Goal: Task Accomplishment & Management: Use online tool/utility

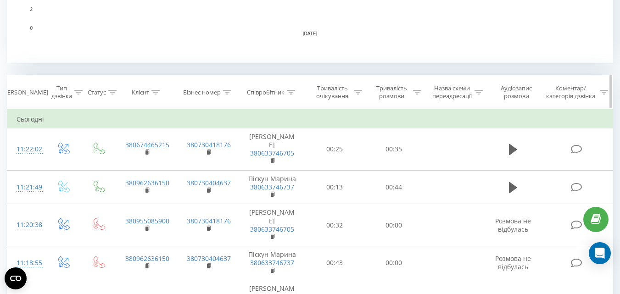
scroll to position [229, 0]
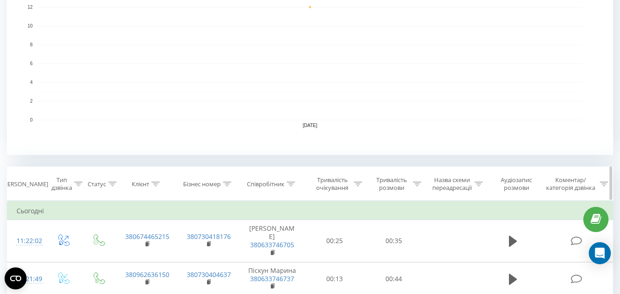
click at [266, 184] on div "Співробітник" at bounding box center [266, 184] width 38 height 8
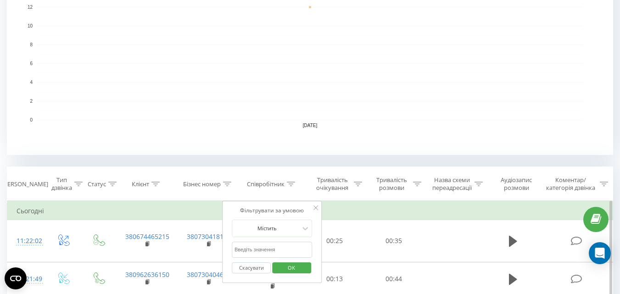
click at [262, 251] on input "text" at bounding box center [272, 250] width 81 height 16
type input "тімакова"
click at [298, 267] on span "OK" at bounding box center [291, 268] width 26 height 14
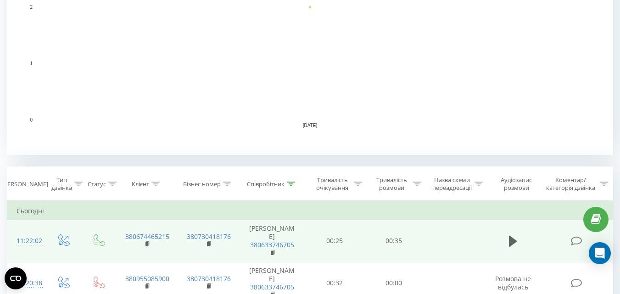
scroll to position [321, 0]
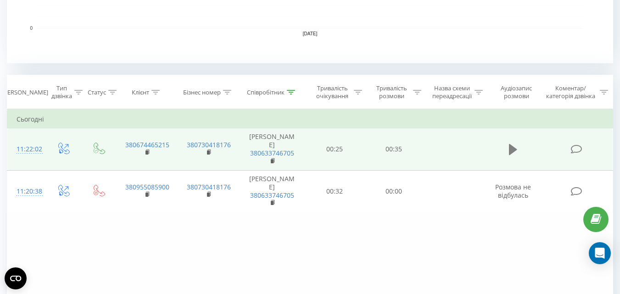
click at [511, 149] on icon at bounding box center [513, 149] width 8 height 11
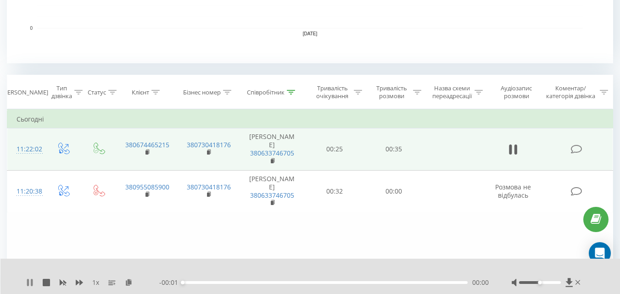
click at [29, 285] on icon at bounding box center [29, 282] width 7 height 7
click at [128, 282] on icon at bounding box center [129, 282] width 8 height 6
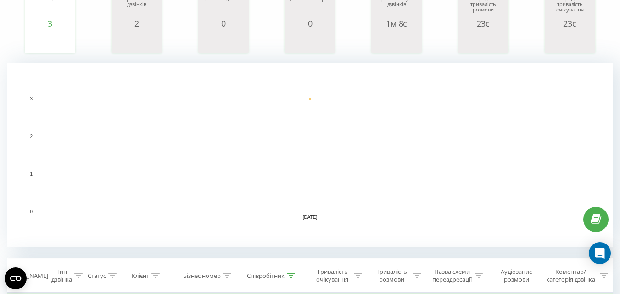
scroll to position [275, 0]
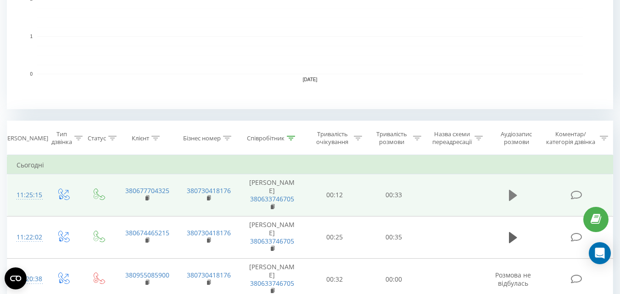
click at [513, 195] on icon at bounding box center [513, 195] width 8 height 11
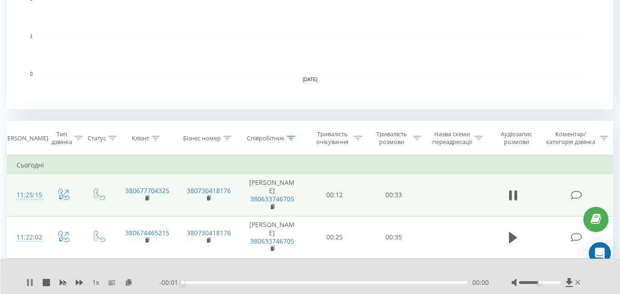
click at [29, 283] on icon at bounding box center [29, 282] width 7 height 7
click at [128, 281] on icon at bounding box center [129, 282] width 8 height 6
